Goal: Navigation & Orientation: Find specific page/section

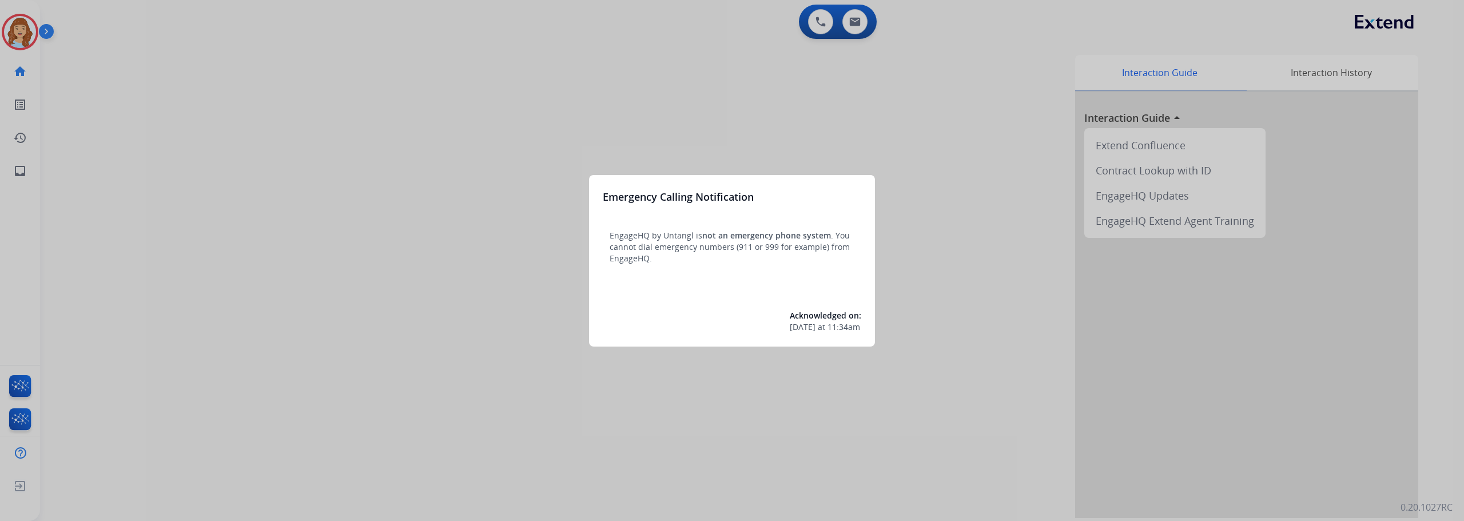
click at [223, 80] on div at bounding box center [732, 260] width 1464 height 521
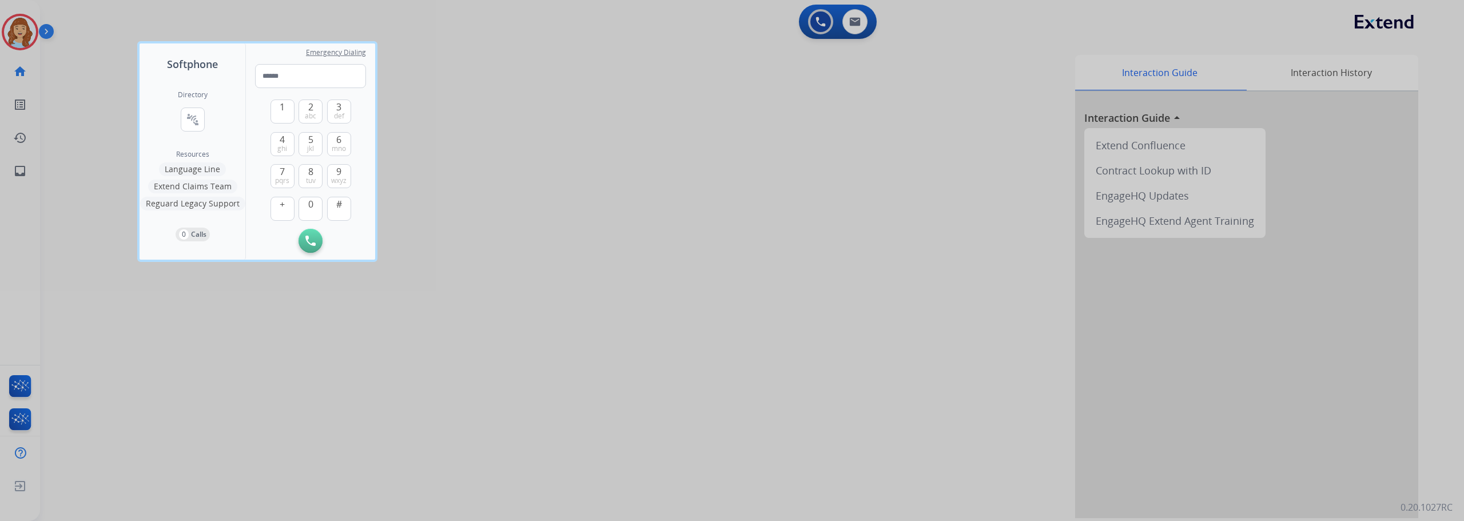
click at [14, 381] on div at bounding box center [732, 260] width 1464 height 521
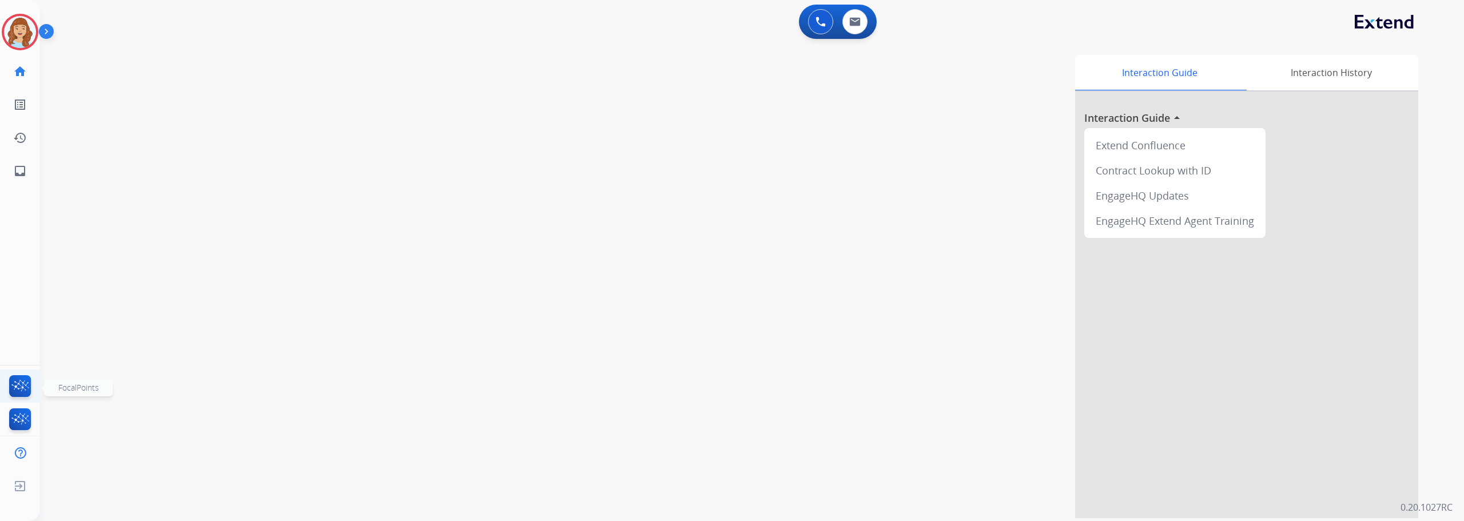
click at [14, 381] on img at bounding box center [20, 388] width 27 height 26
click at [21, 480] on img at bounding box center [20, 486] width 21 height 22
